Goal: Check status: Check status

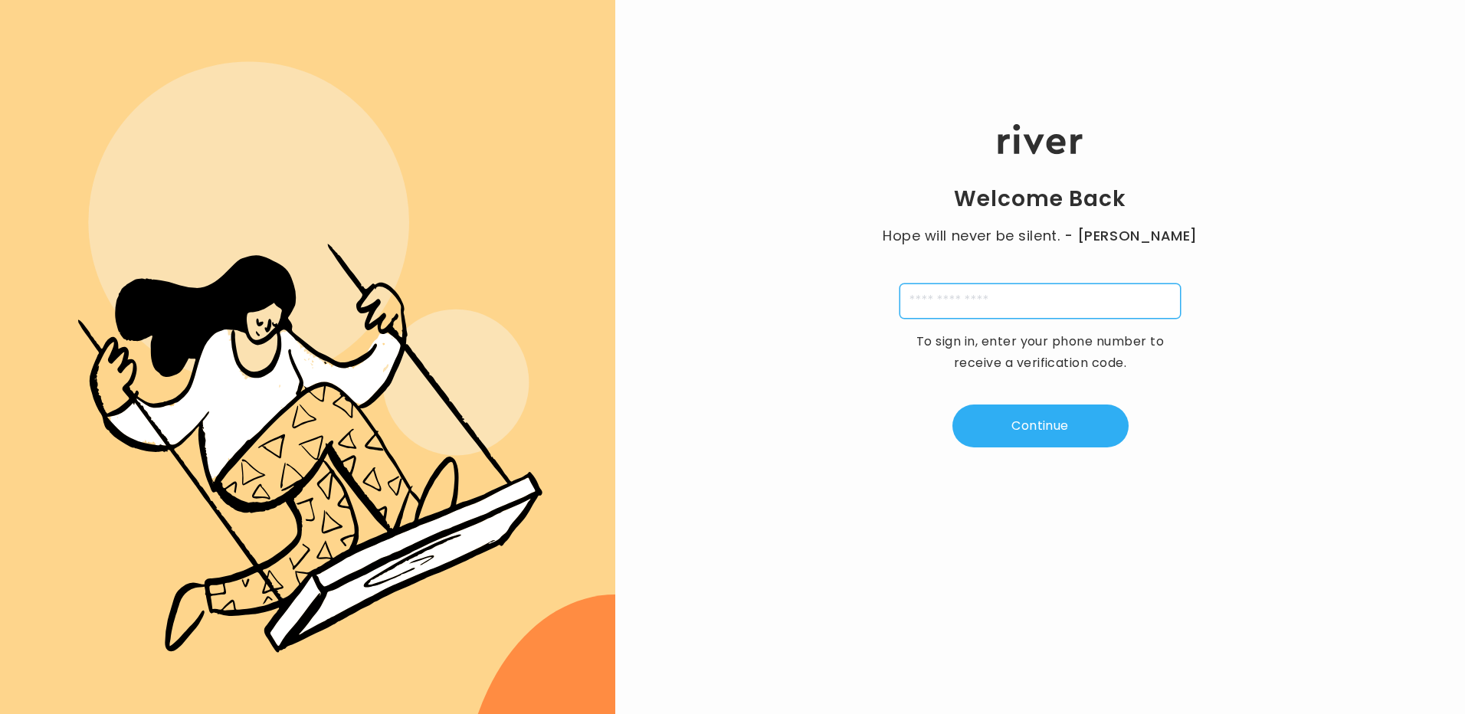
click at [1058, 315] on input "tel" at bounding box center [1039, 300] width 281 height 35
type input "**********"
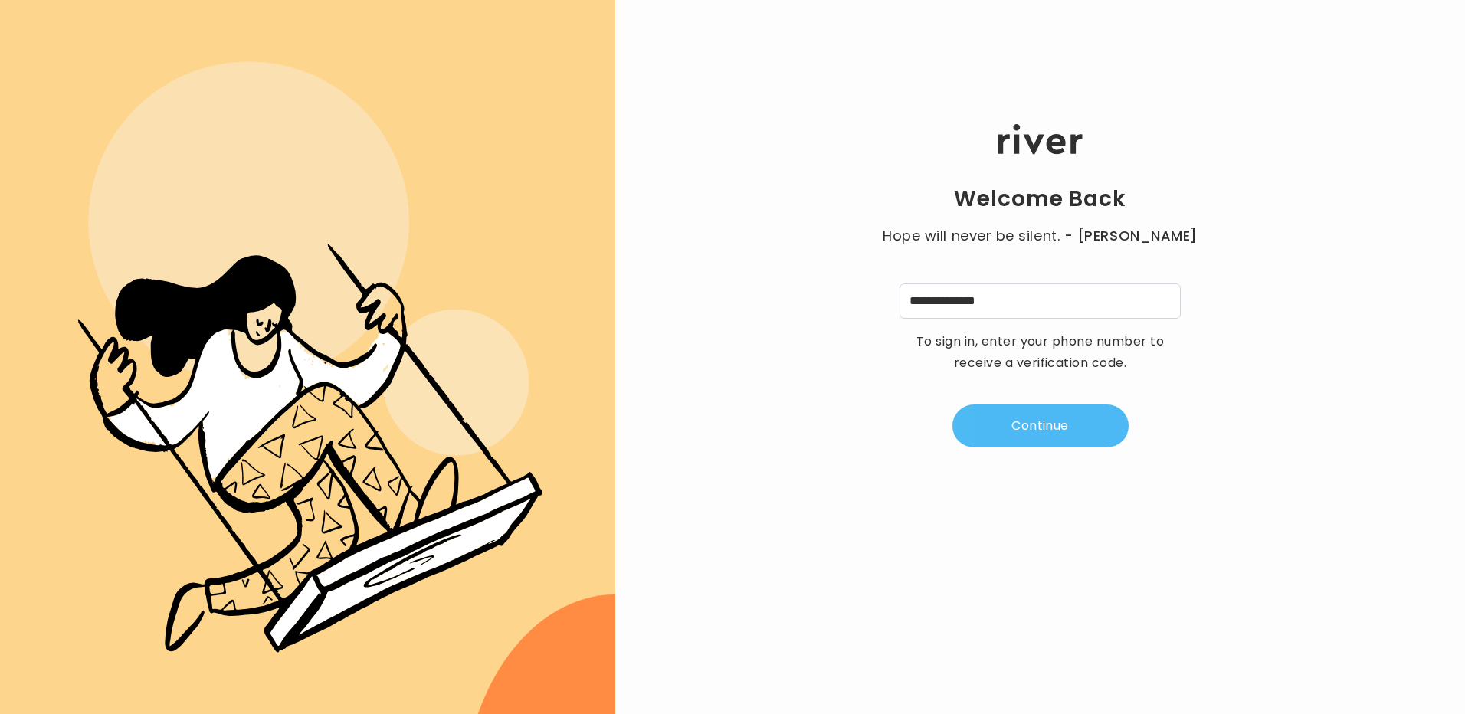
click at [1025, 440] on button "Continue" at bounding box center [1040, 425] width 176 height 43
type input "*"
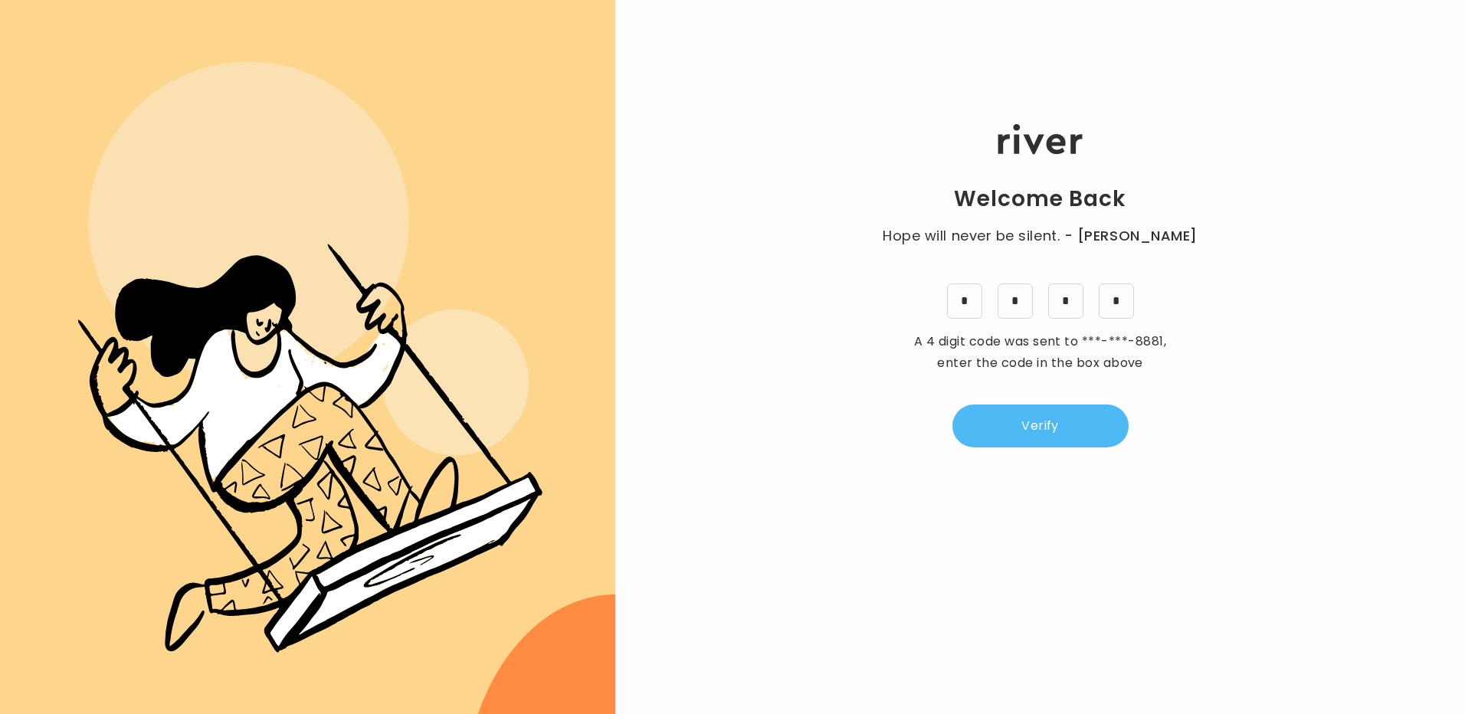
click at [1025, 440] on button "Verify" at bounding box center [1040, 425] width 176 height 43
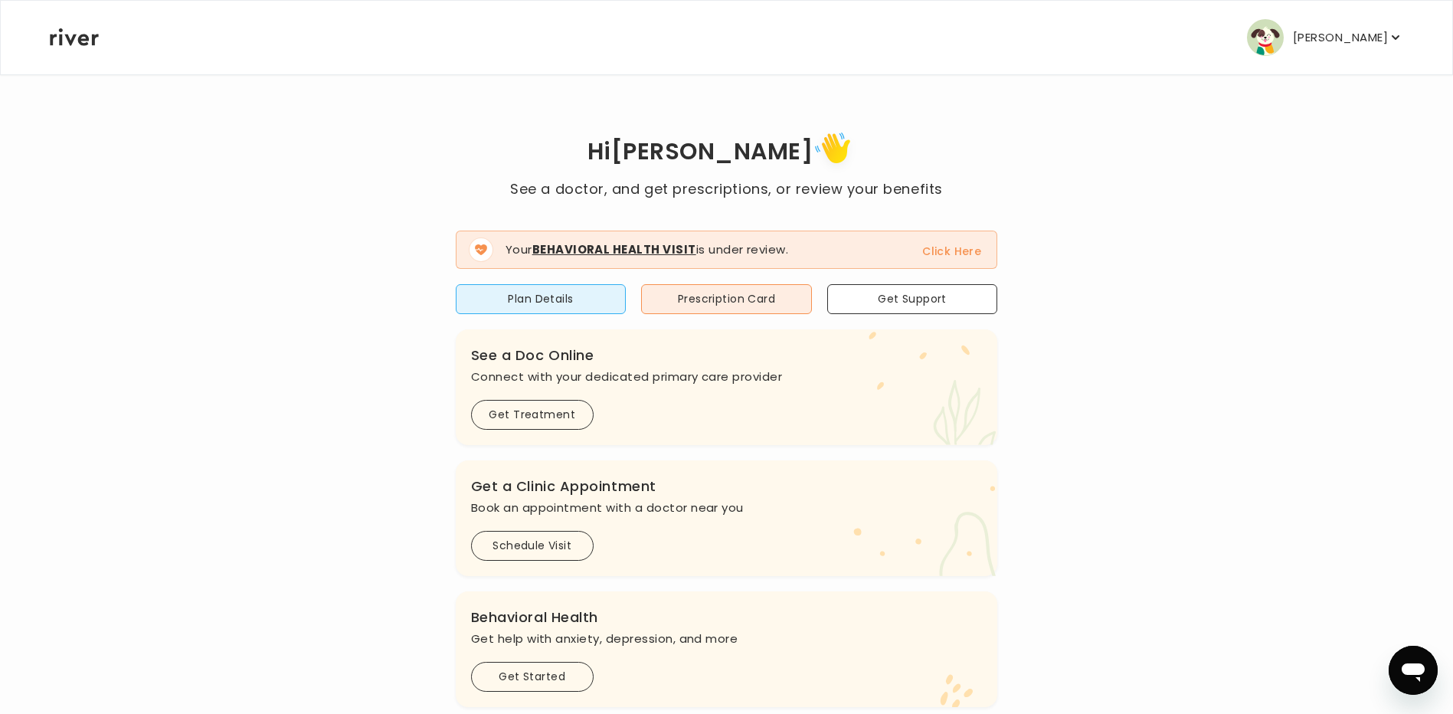
click at [968, 260] on span "Your Behavioral Health Visit is under review. Click Here" at bounding box center [727, 250] width 542 height 38
click at [965, 253] on button "Click Here" at bounding box center [951, 251] width 59 height 18
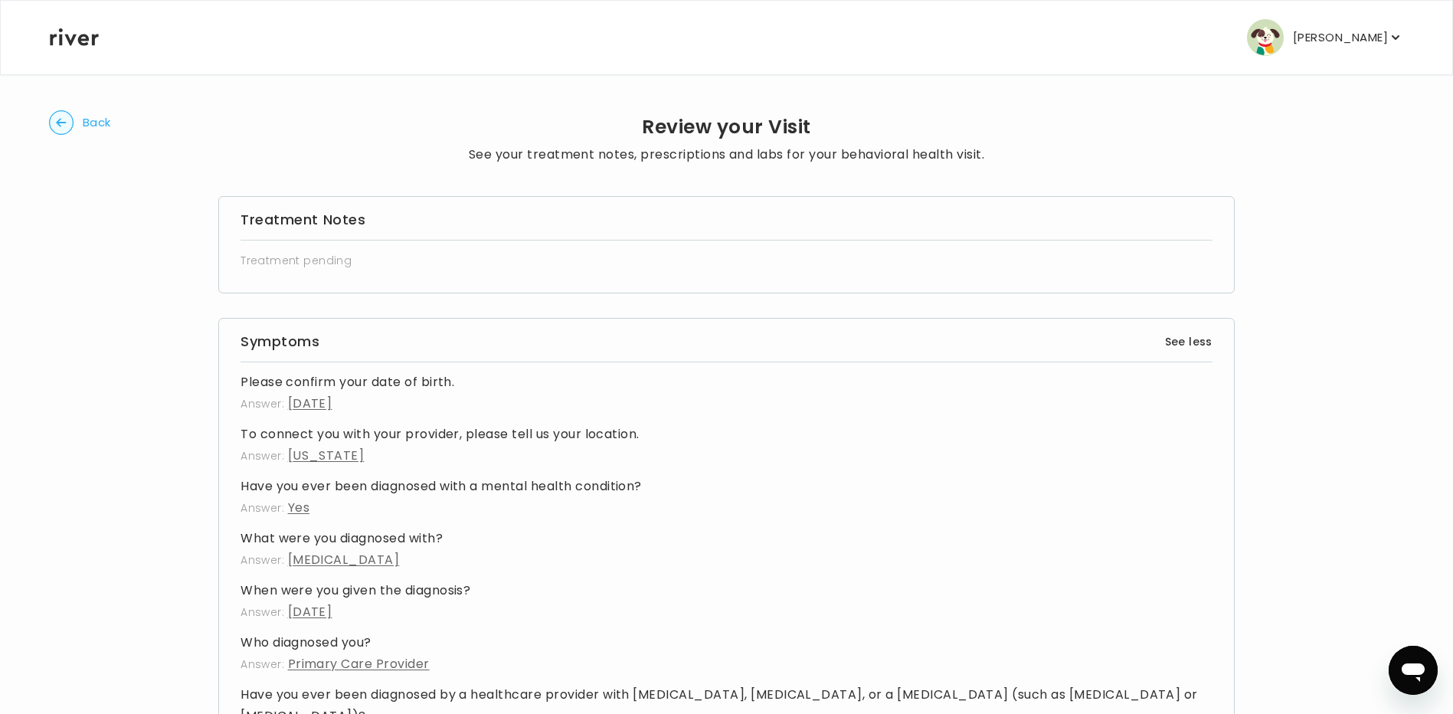
click at [53, 113] on icon "button" at bounding box center [61, 122] width 25 height 25
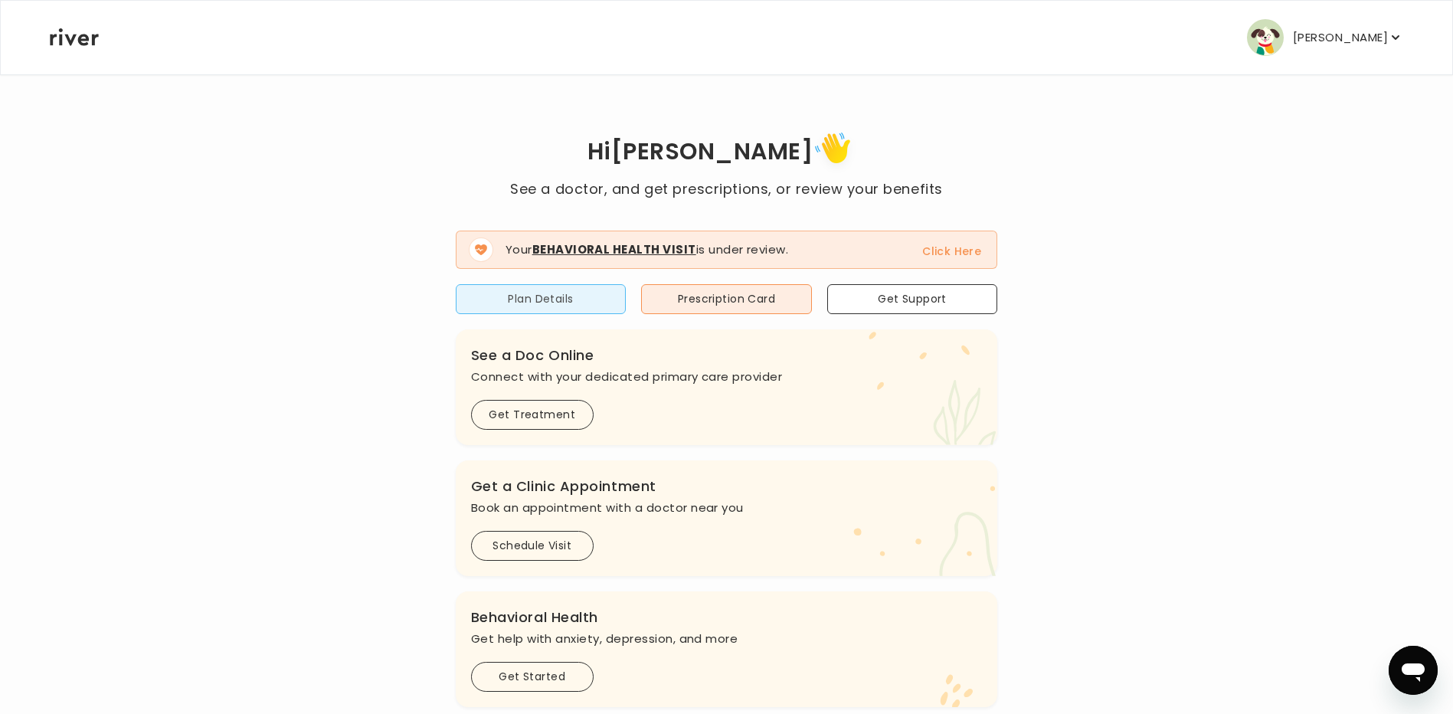
click at [585, 292] on button "Plan Details" at bounding box center [541, 299] width 171 height 30
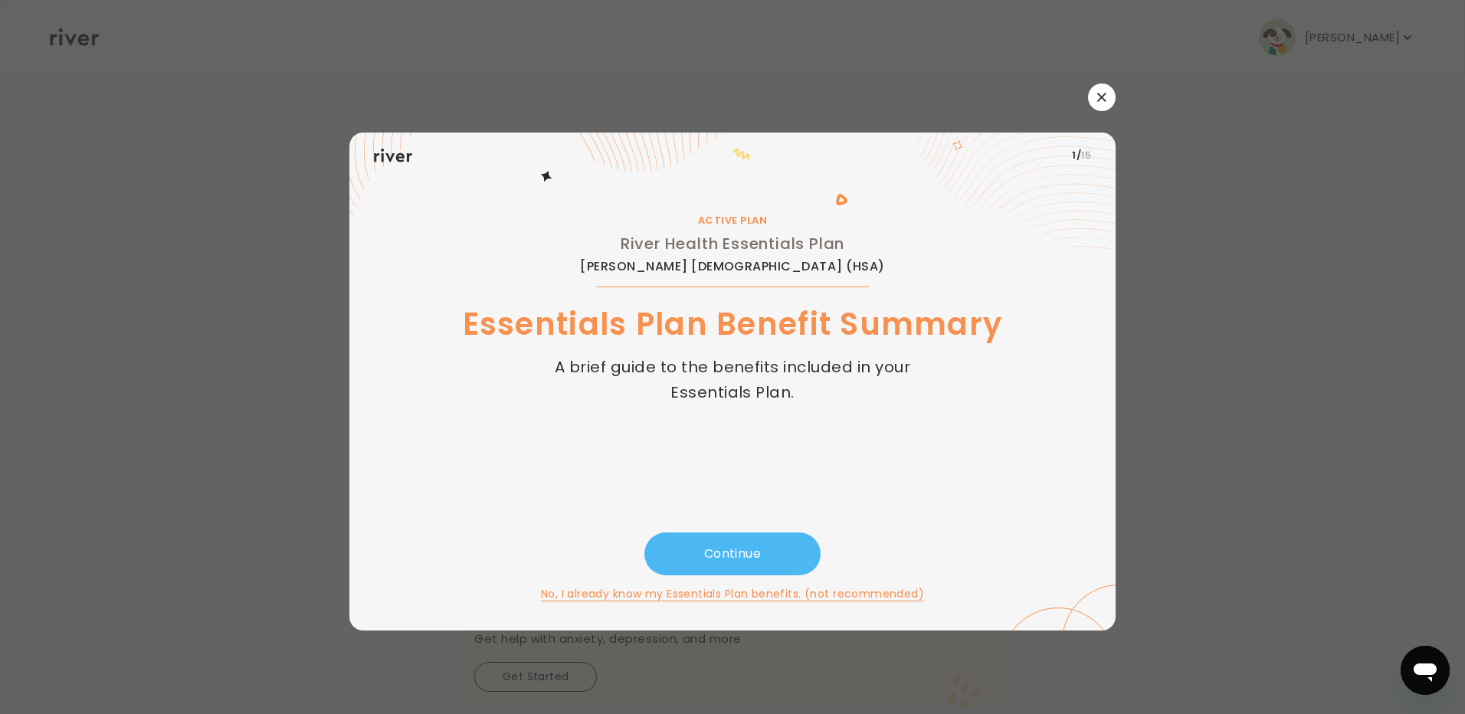
click at [778, 568] on button "Continue" at bounding box center [732, 553] width 176 height 43
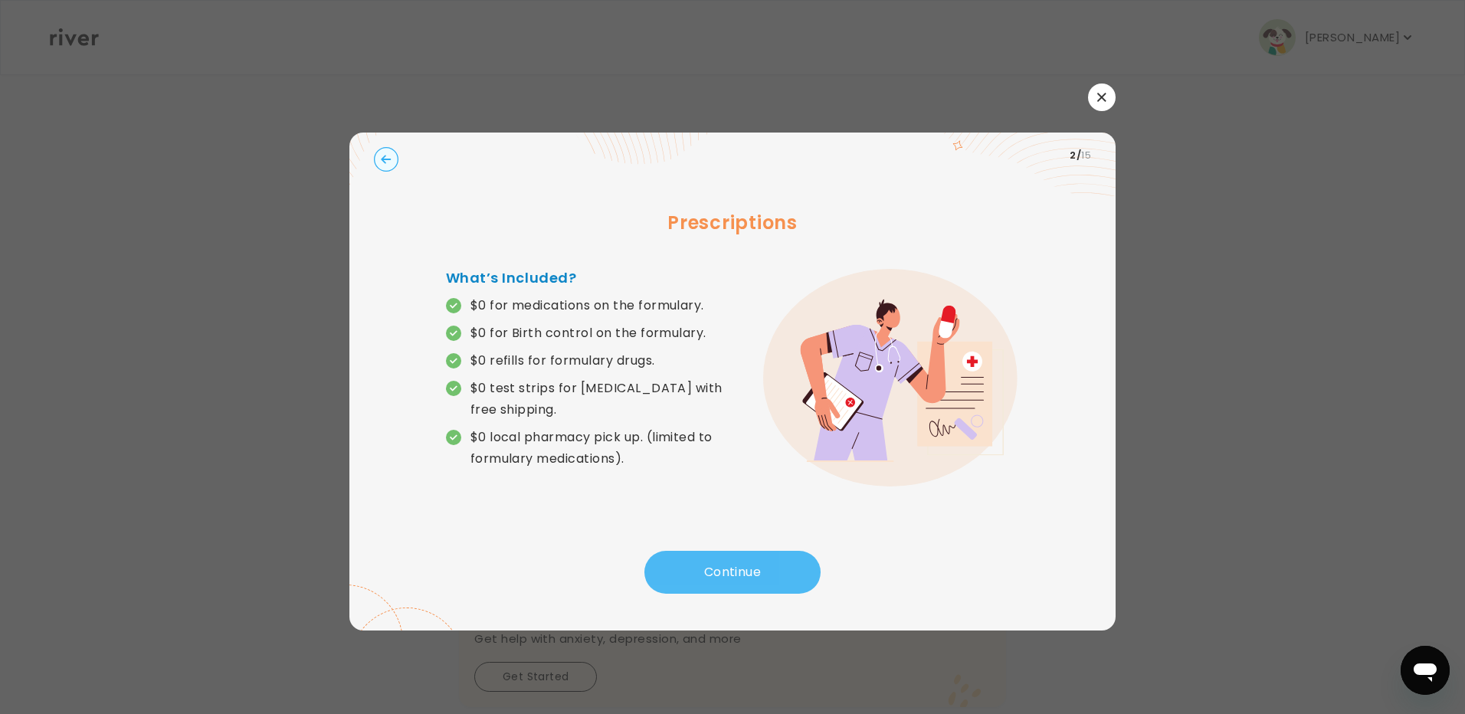
click at [778, 568] on button "Continue" at bounding box center [732, 572] width 176 height 43
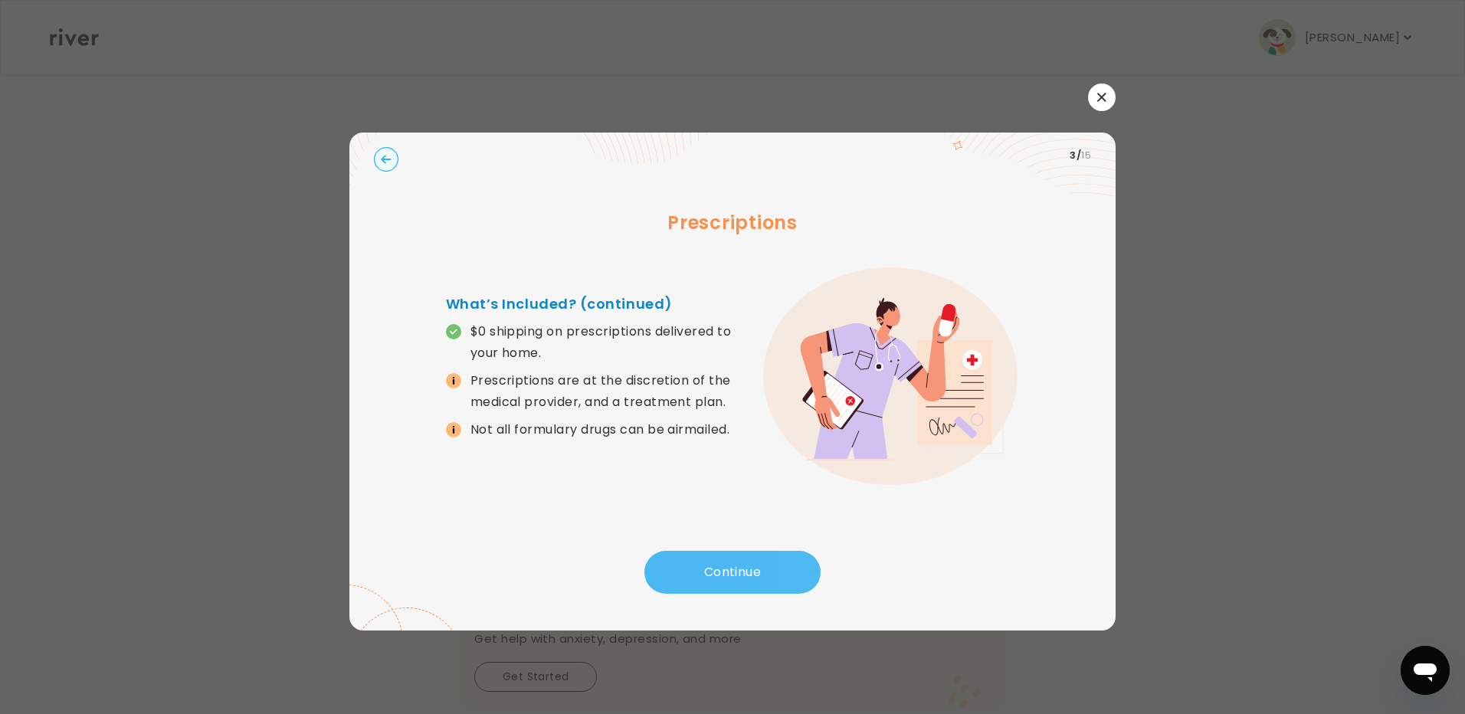
click at [778, 568] on button "Continue" at bounding box center [732, 572] width 176 height 43
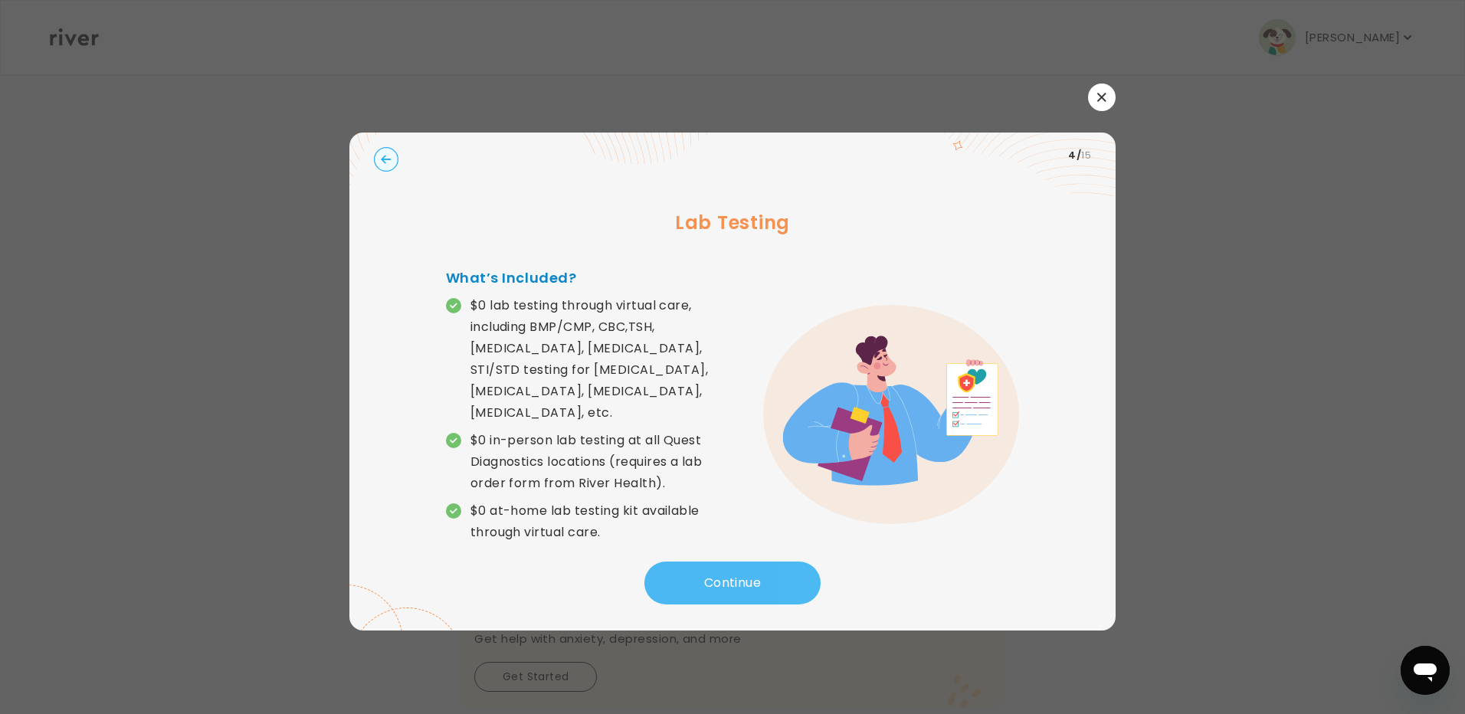
click at [778, 568] on button "Continue" at bounding box center [732, 582] width 176 height 43
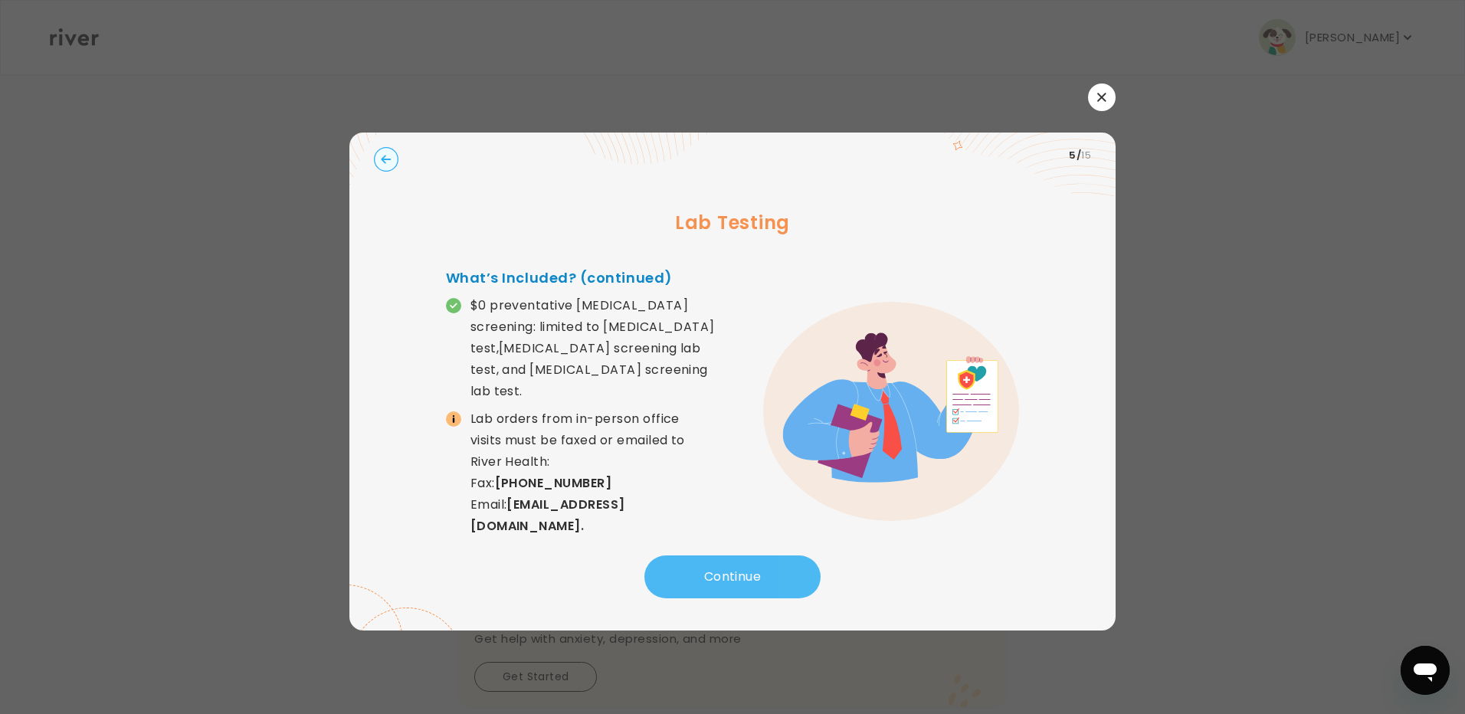
click at [778, 568] on button "Continue" at bounding box center [732, 576] width 176 height 43
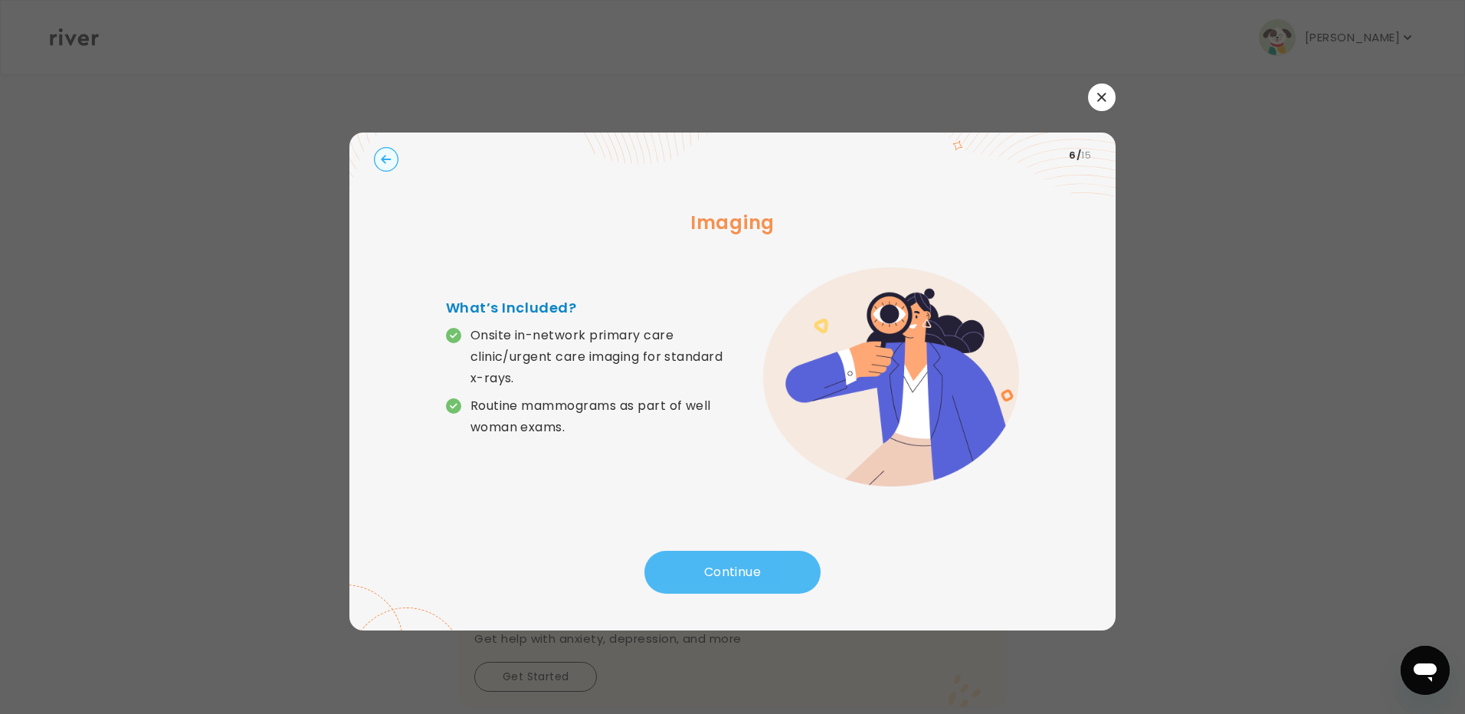
click at [778, 568] on button "Continue" at bounding box center [732, 572] width 176 height 43
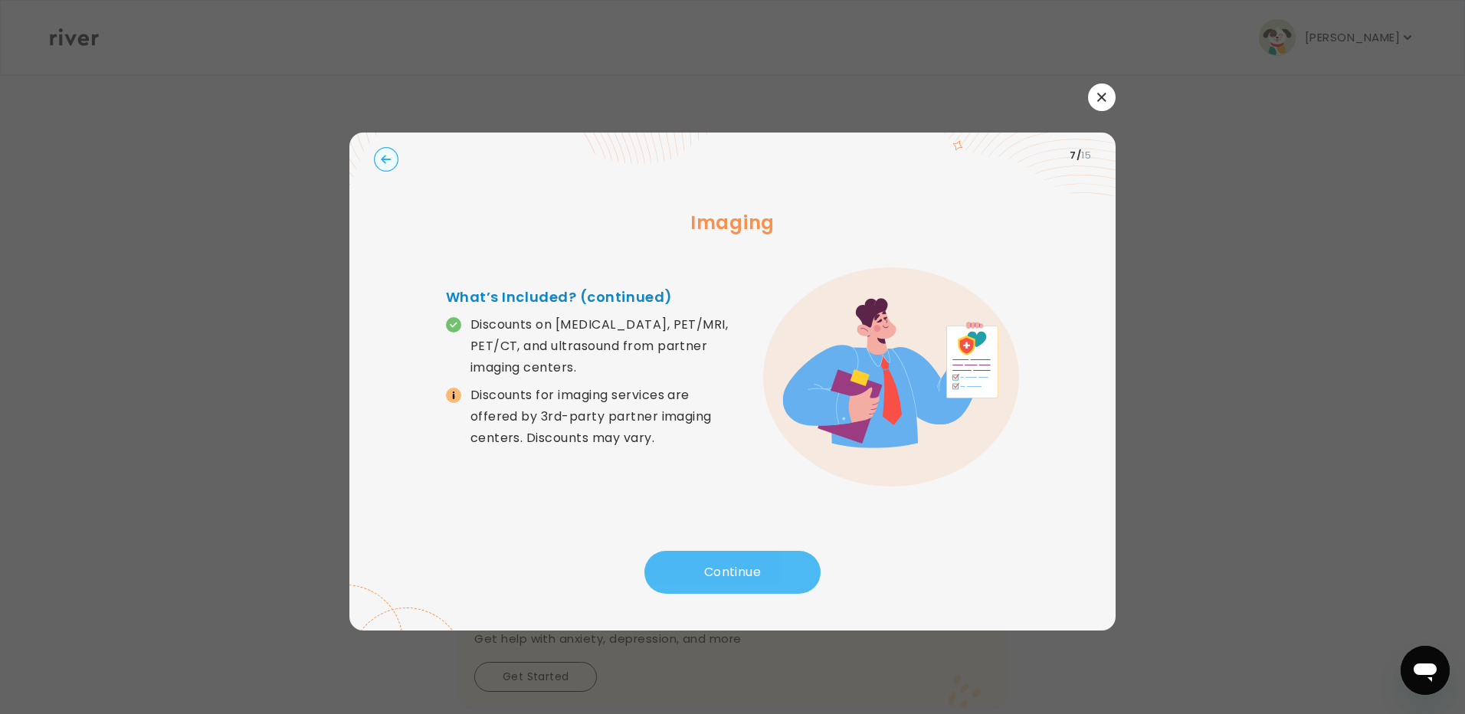
click at [778, 568] on button "Continue" at bounding box center [732, 572] width 176 height 43
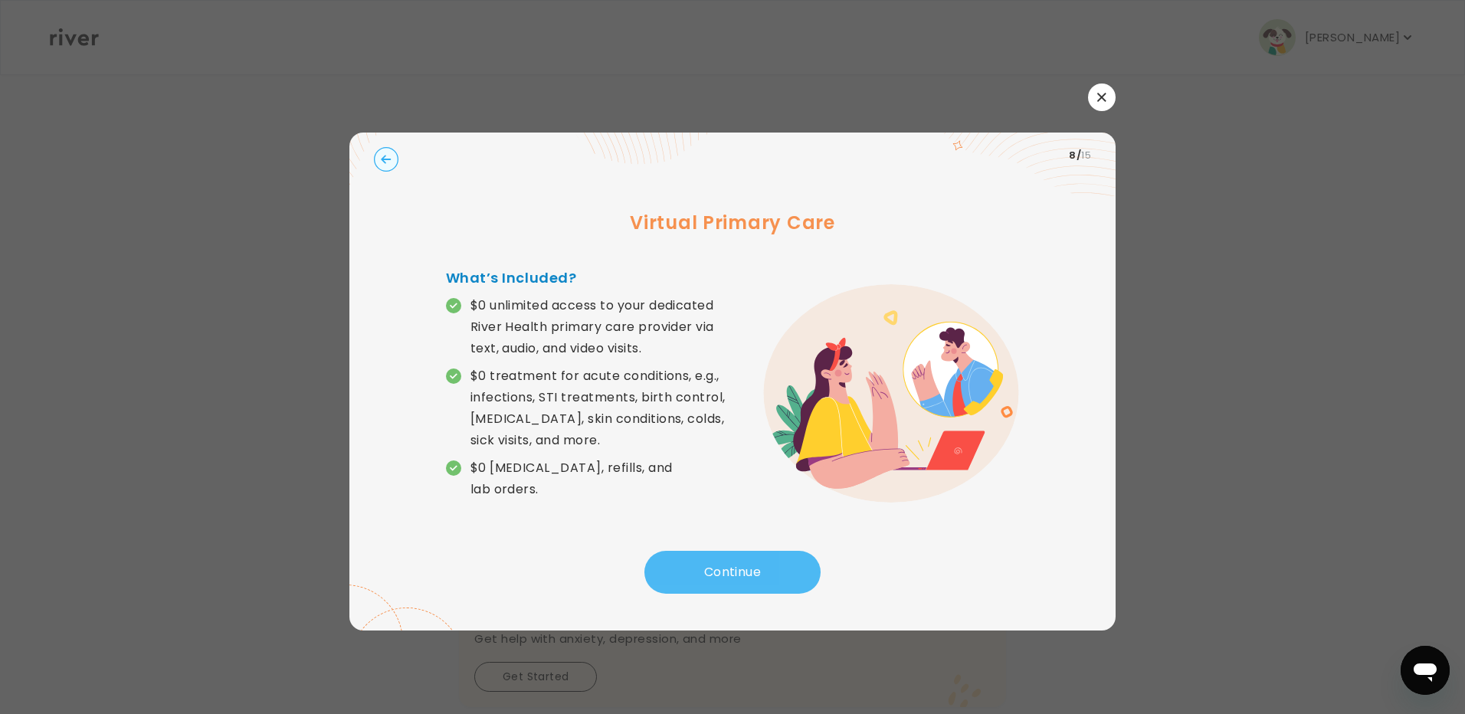
click at [778, 568] on button "Continue" at bounding box center [732, 572] width 176 height 43
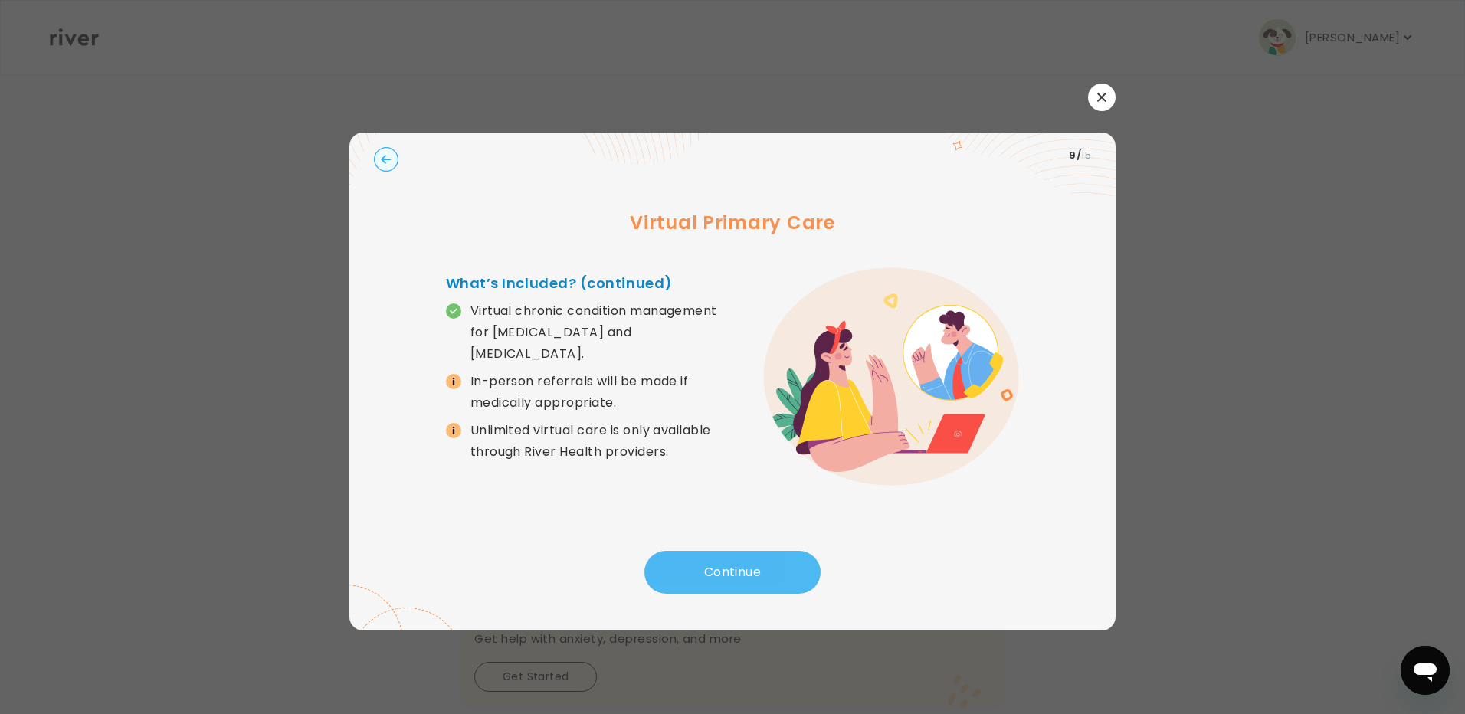
click at [778, 568] on button "Continue" at bounding box center [732, 572] width 176 height 43
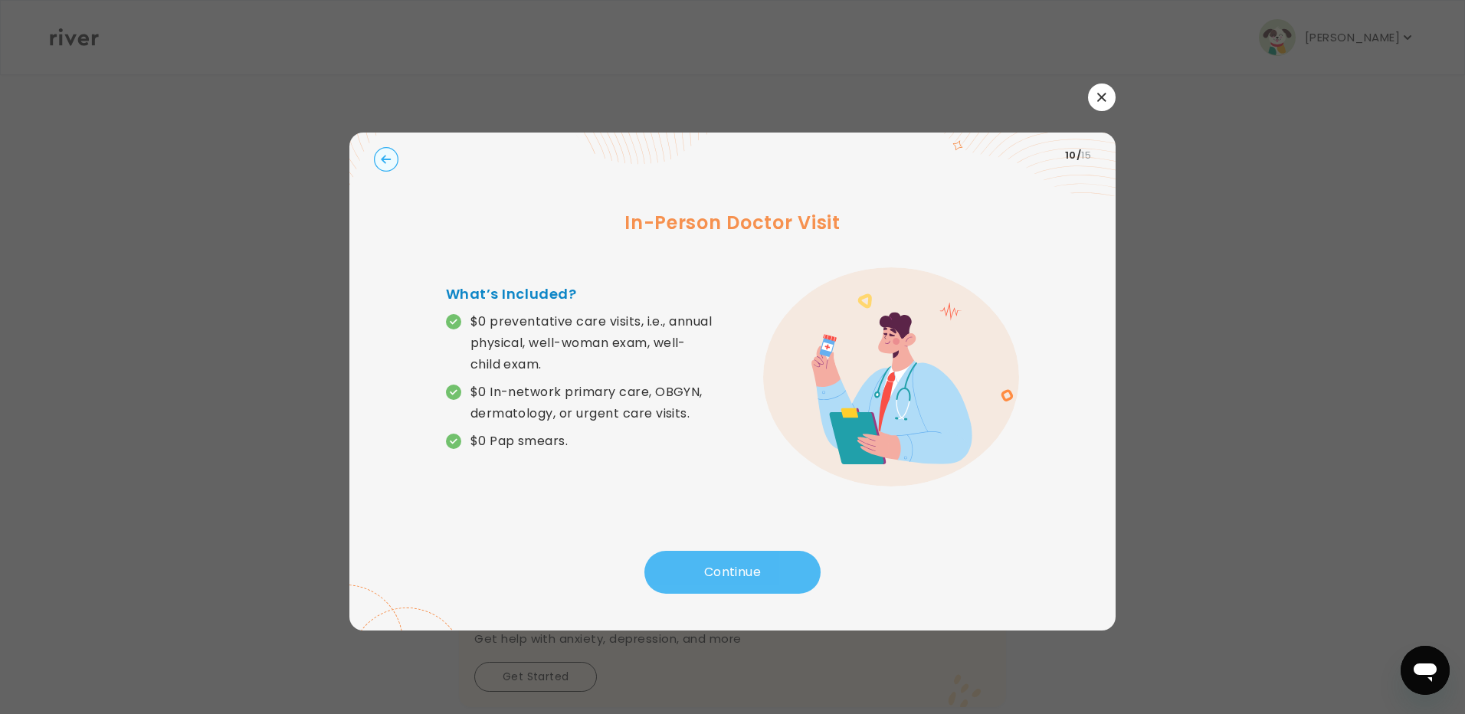
click at [778, 568] on button "Continue" at bounding box center [732, 572] width 176 height 43
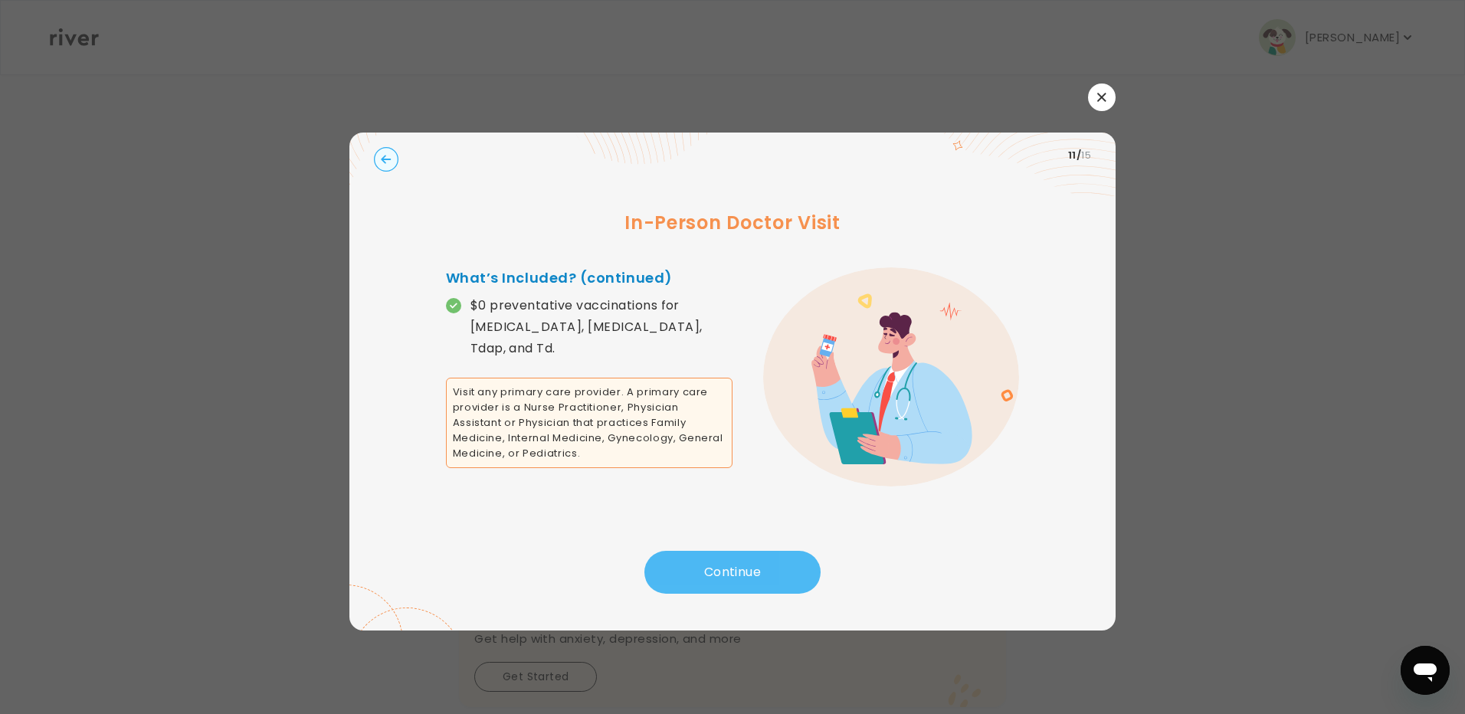
click at [778, 568] on button "Continue" at bounding box center [732, 572] width 176 height 43
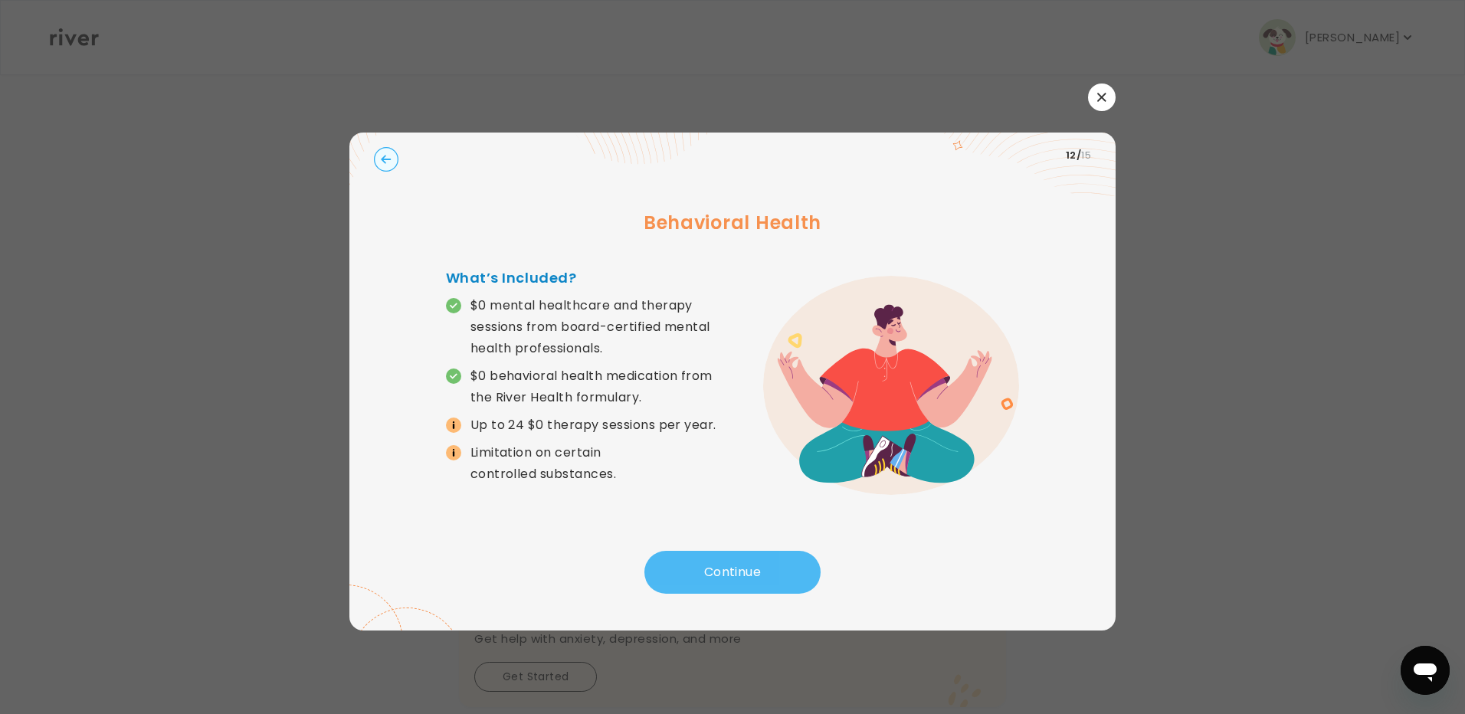
click at [778, 568] on button "Continue" at bounding box center [732, 572] width 176 height 43
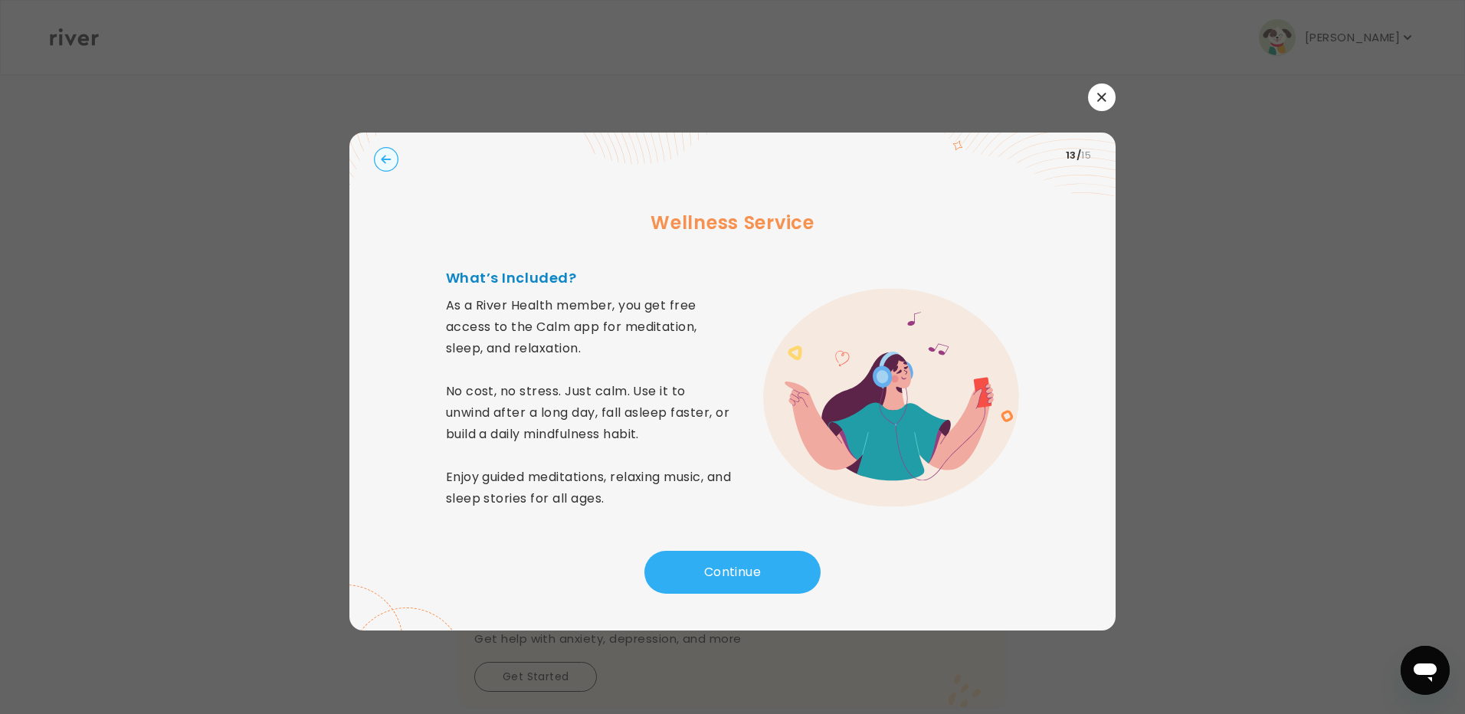
click at [1103, 101] on icon "button" at bounding box center [1101, 97] width 9 height 9
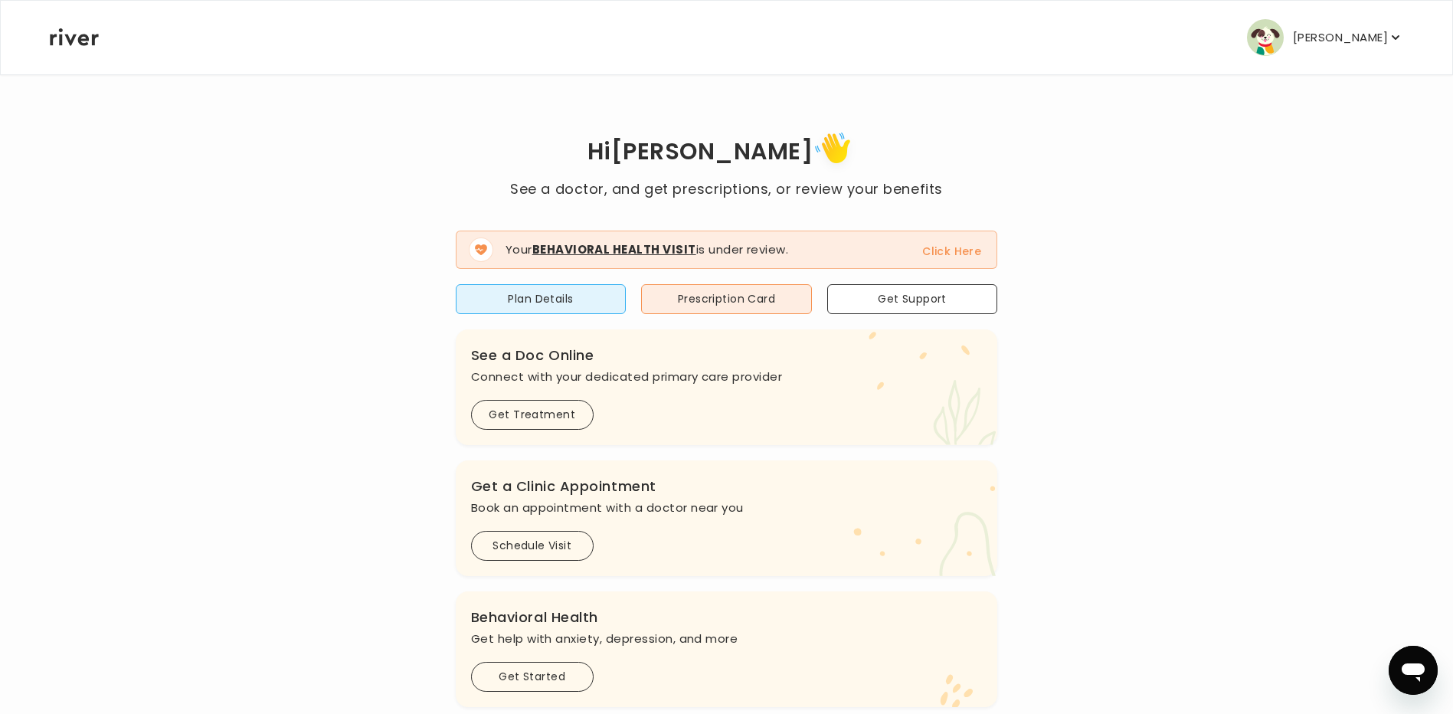
click at [904, 244] on span "Your Behavioral Health Visit is under review. Click Here" at bounding box center [727, 250] width 542 height 38
click at [939, 246] on button "Click Here" at bounding box center [951, 251] width 59 height 18
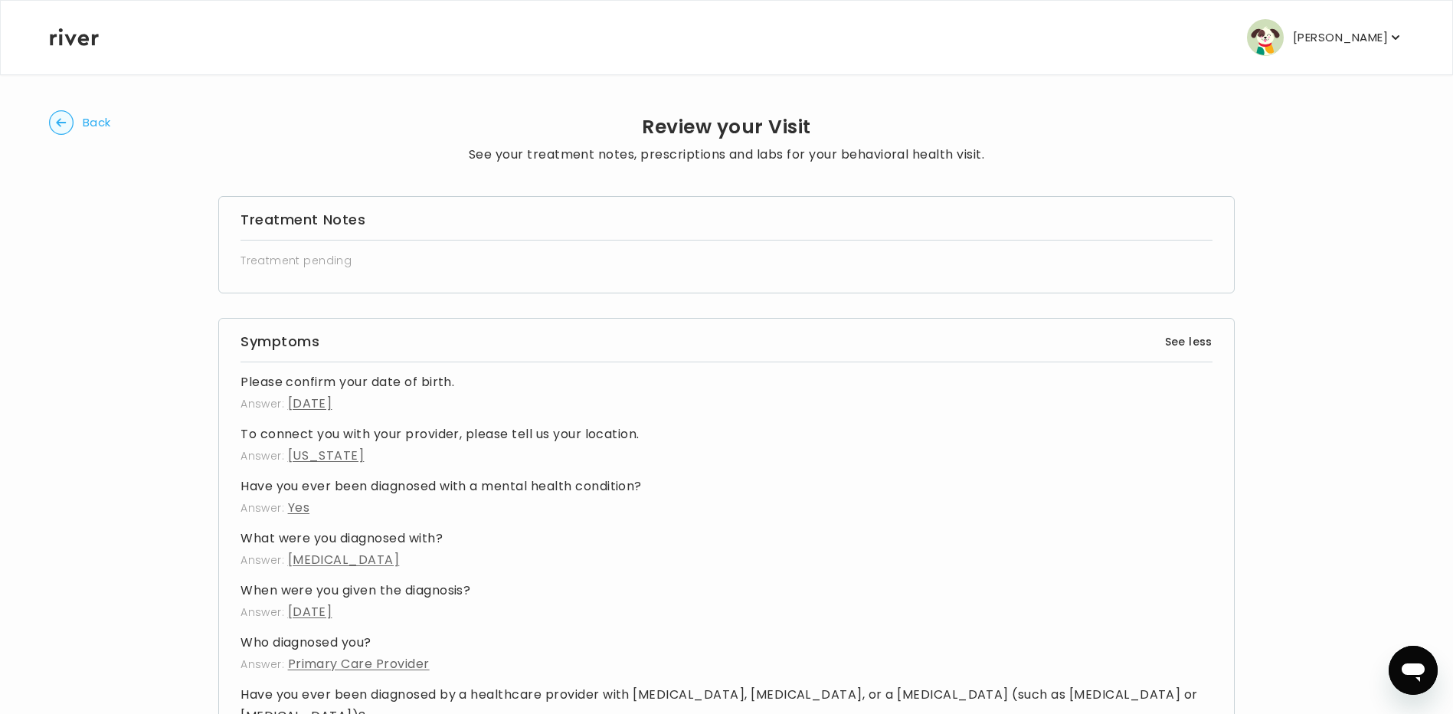
click at [67, 126] on circle "button" at bounding box center [62, 123] width 24 height 24
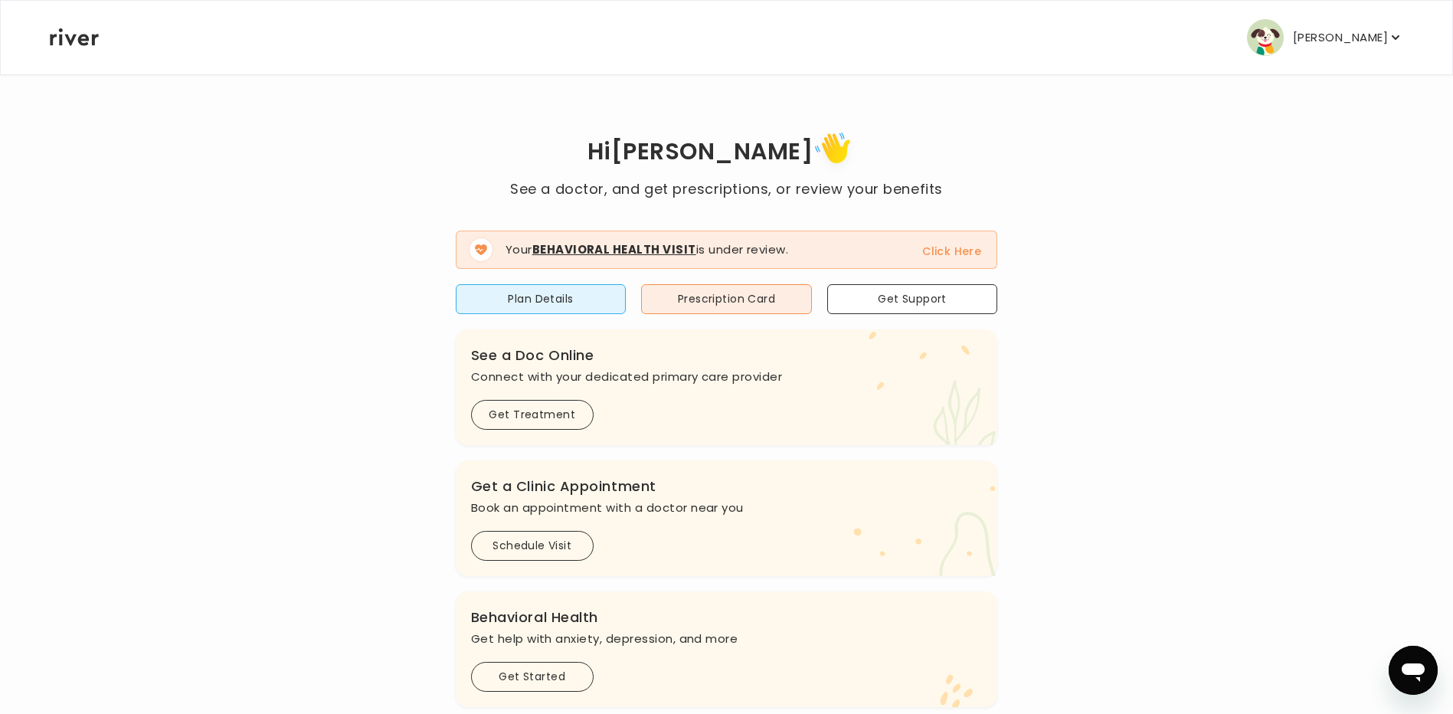
click at [942, 251] on button "Click Here" at bounding box center [951, 251] width 59 height 18
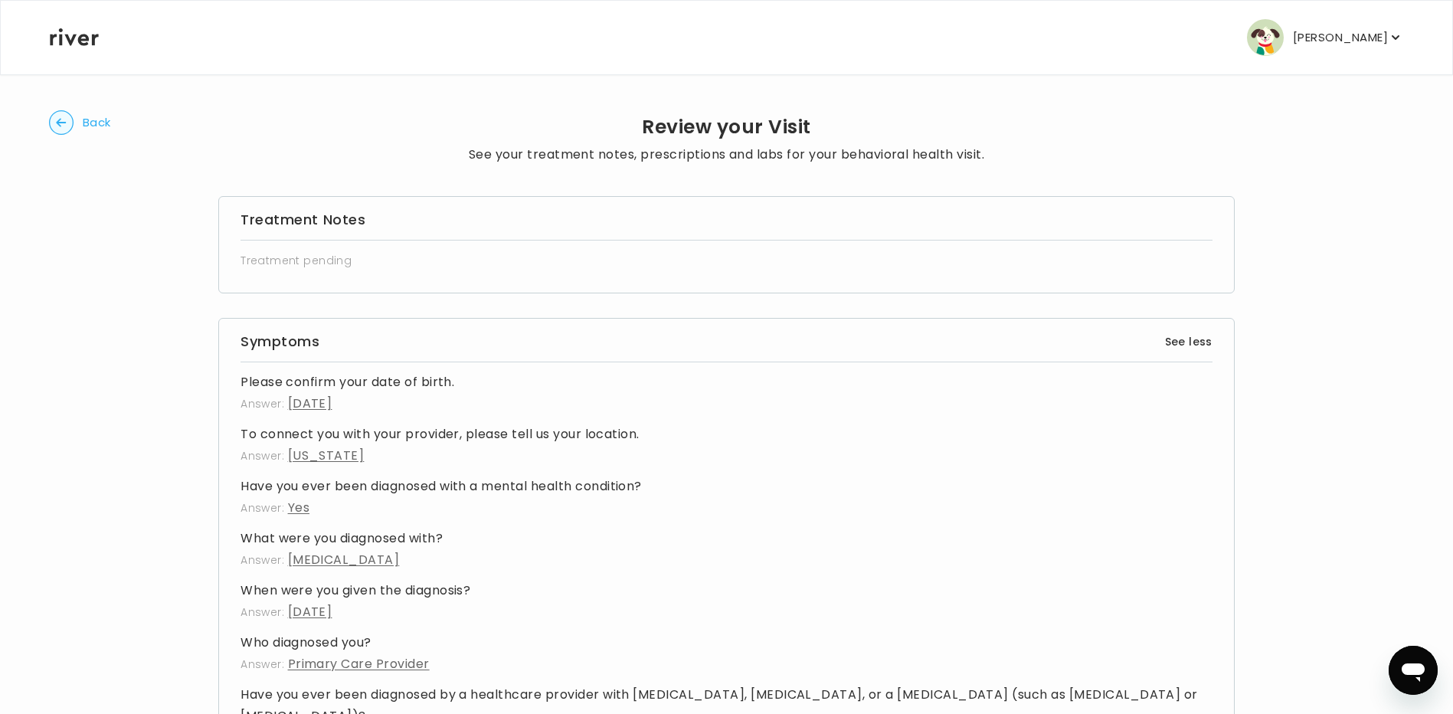
click at [69, 116] on circle "button" at bounding box center [62, 123] width 24 height 24
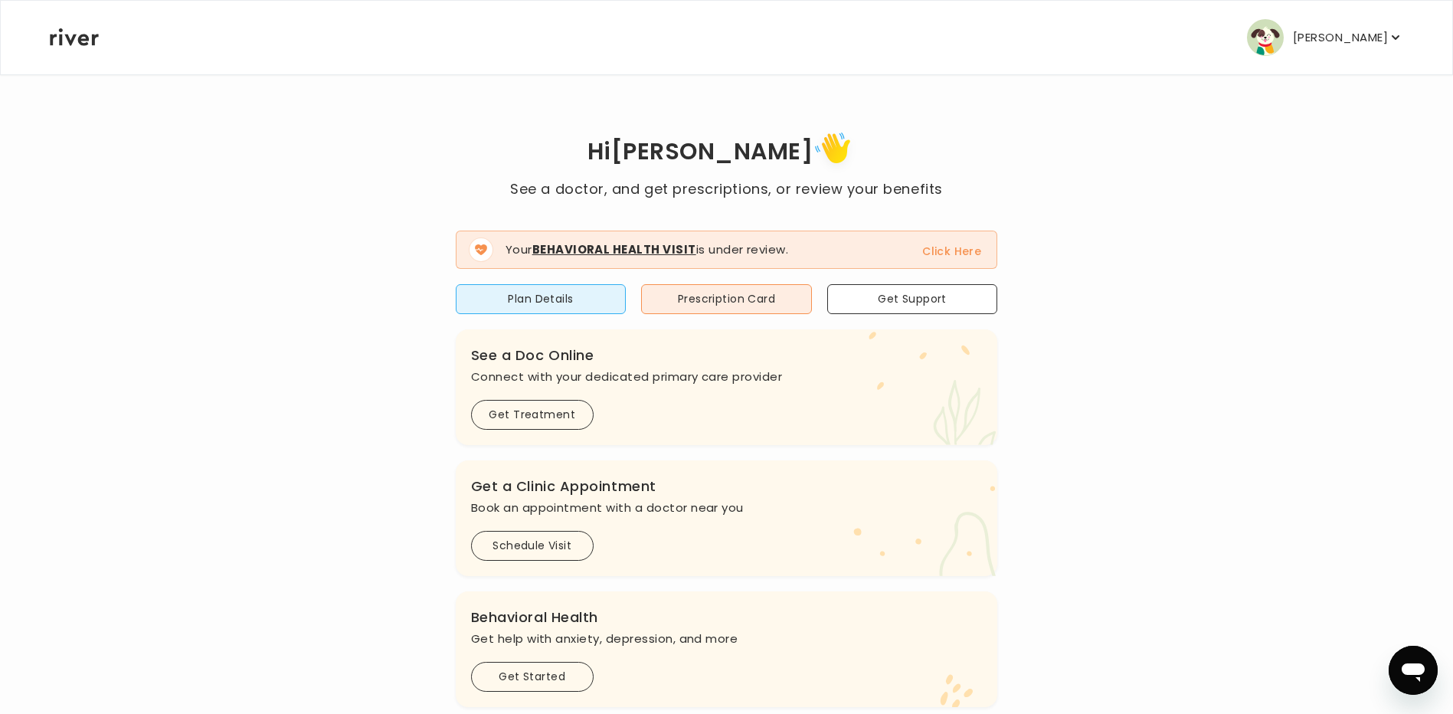
click at [960, 241] on span "Your Behavioral Health Visit is under review. Click Here" at bounding box center [727, 250] width 542 height 38
click at [953, 260] on span "Your Behavioral Health Visit is under review. Click Here" at bounding box center [727, 250] width 542 height 38
click at [949, 251] on button "Click Here" at bounding box center [951, 251] width 59 height 18
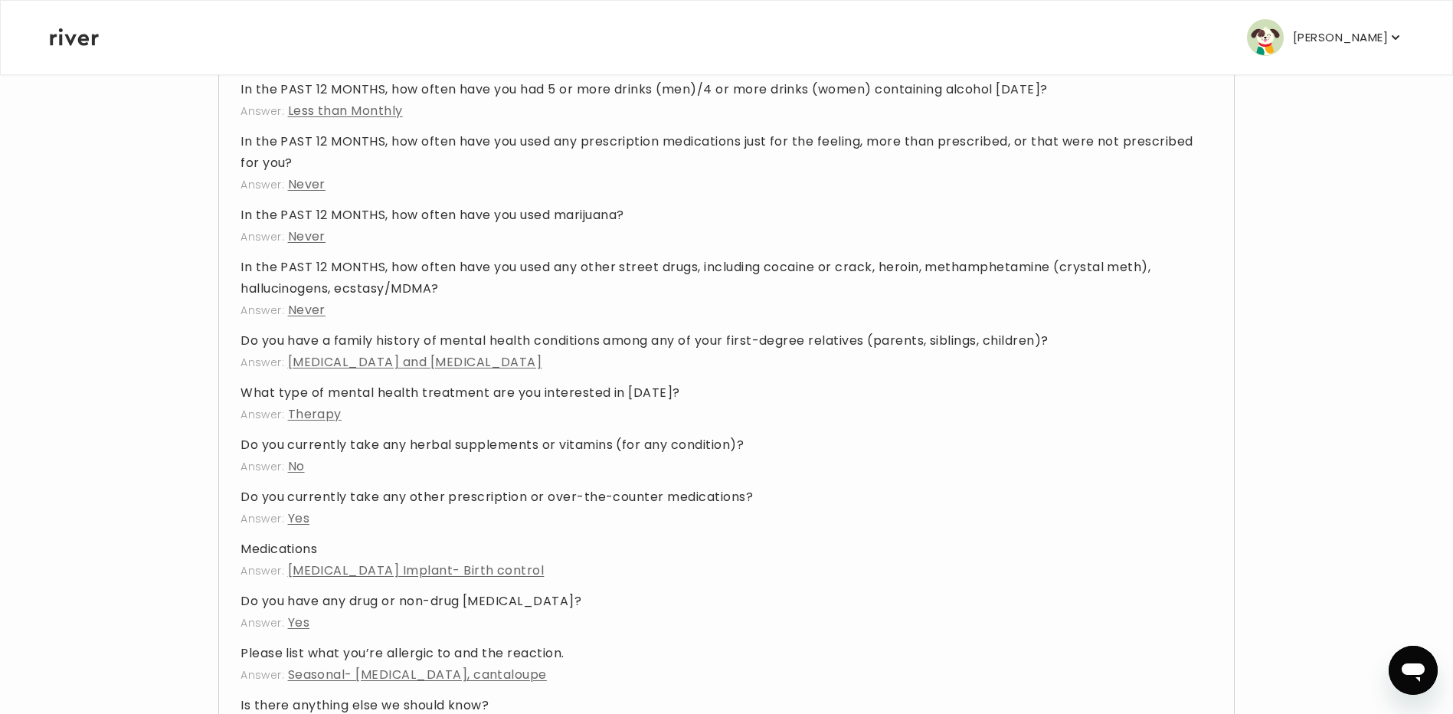
scroll to position [2094, 0]
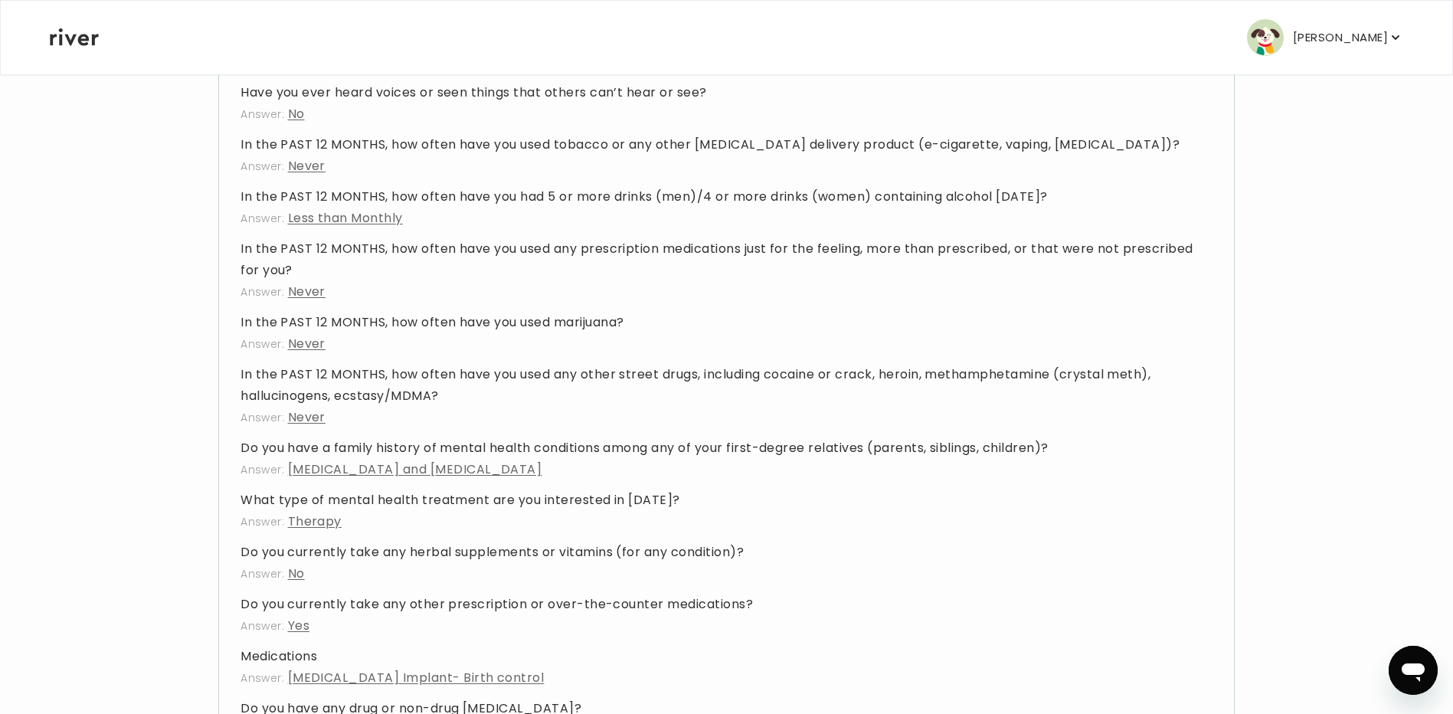
click at [1301, 38] on p "Erin Hopfensperger" at bounding box center [1340, 37] width 95 height 21
click at [1301, 40] on p "Erin Hopfensperger" at bounding box center [1340, 37] width 95 height 21
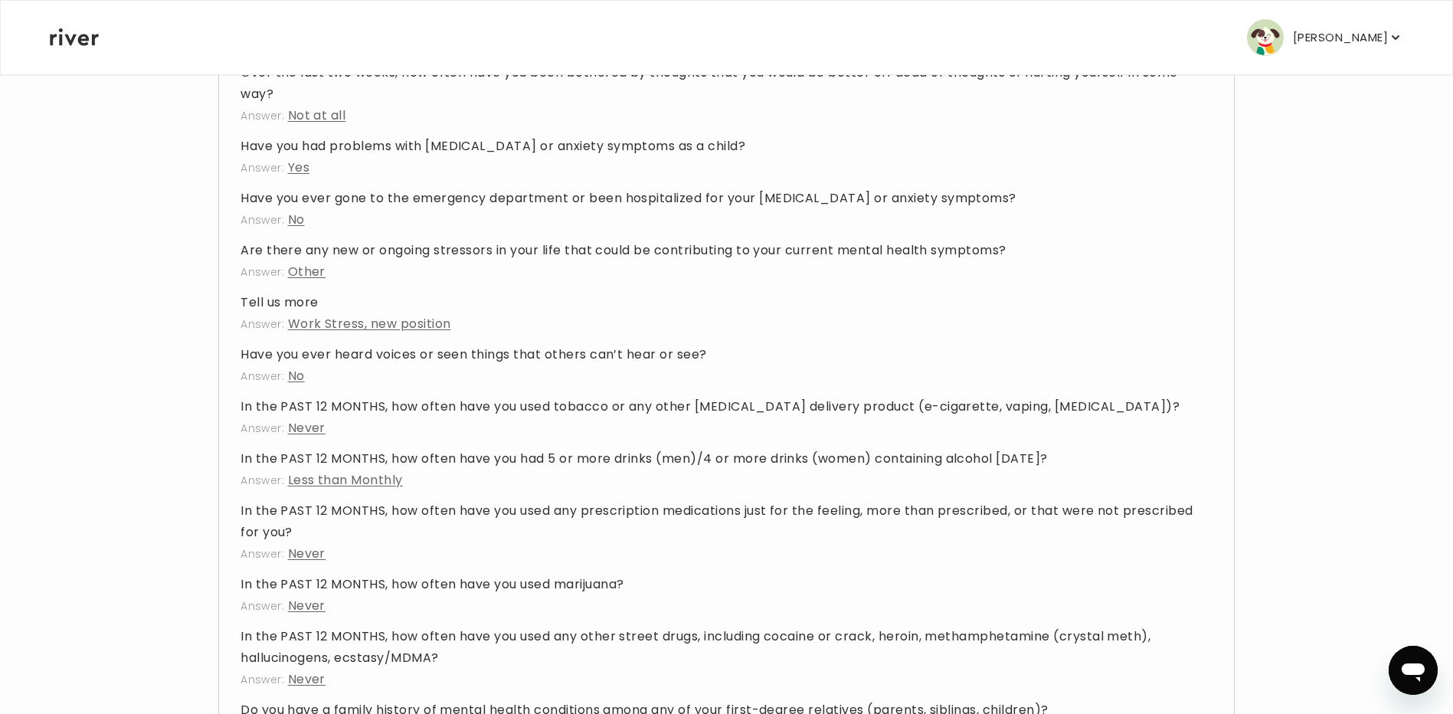
scroll to position [1635, 0]
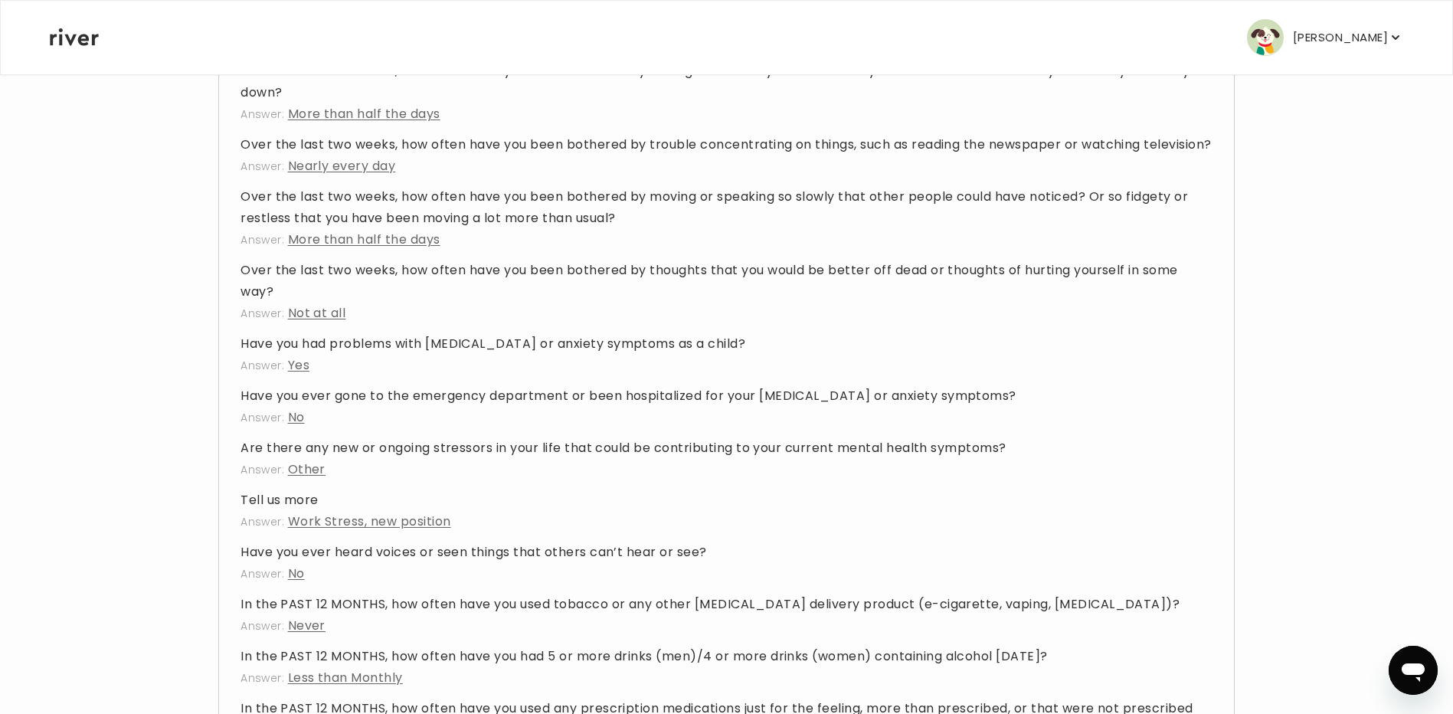
click at [80, 25] on div "Erin Hopfensperger Profile Add Family Activate Card Reimbursement Terms of Serv…" at bounding box center [726, 38] width 1353 height 74
click at [80, 49] on div "Erin Hopfensperger Profile Add Family Activate Card Reimbursement Terms of Serv…" at bounding box center [726, 38] width 1353 height 74
click at [80, 38] on icon at bounding box center [74, 37] width 49 height 18
